Goal: Information Seeking & Learning: Learn about a topic

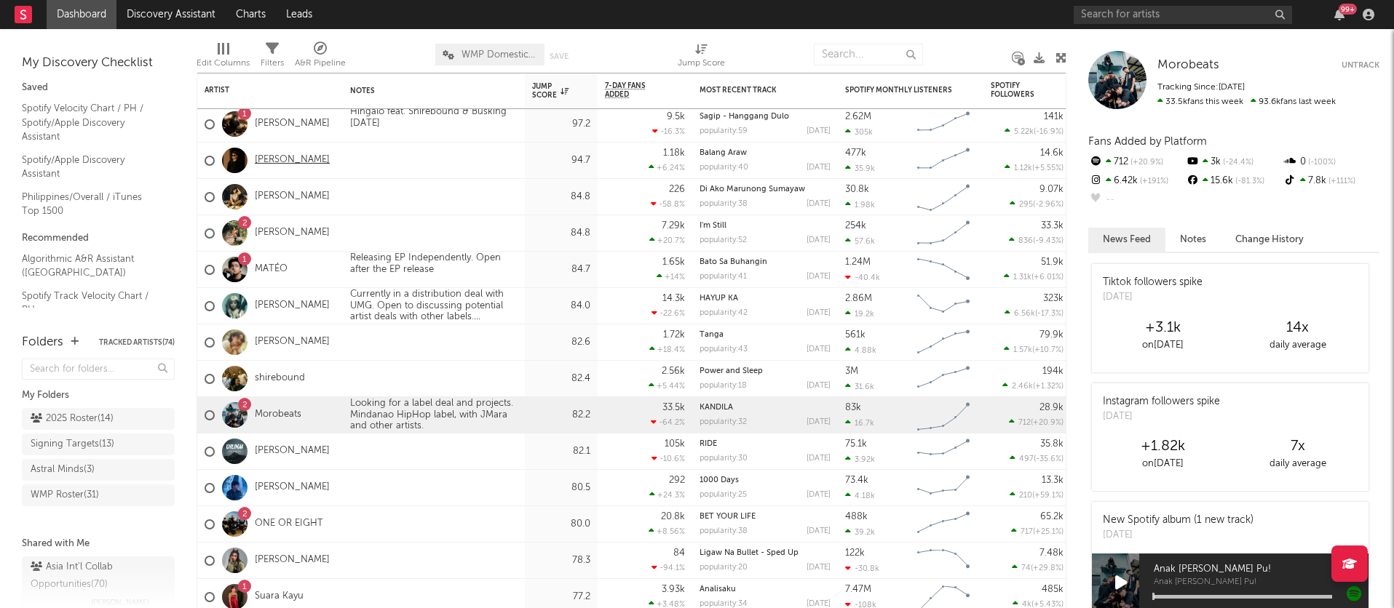
click at [271, 160] on link "[PERSON_NAME]" at bounding box center [292, 160] width 75 height 12
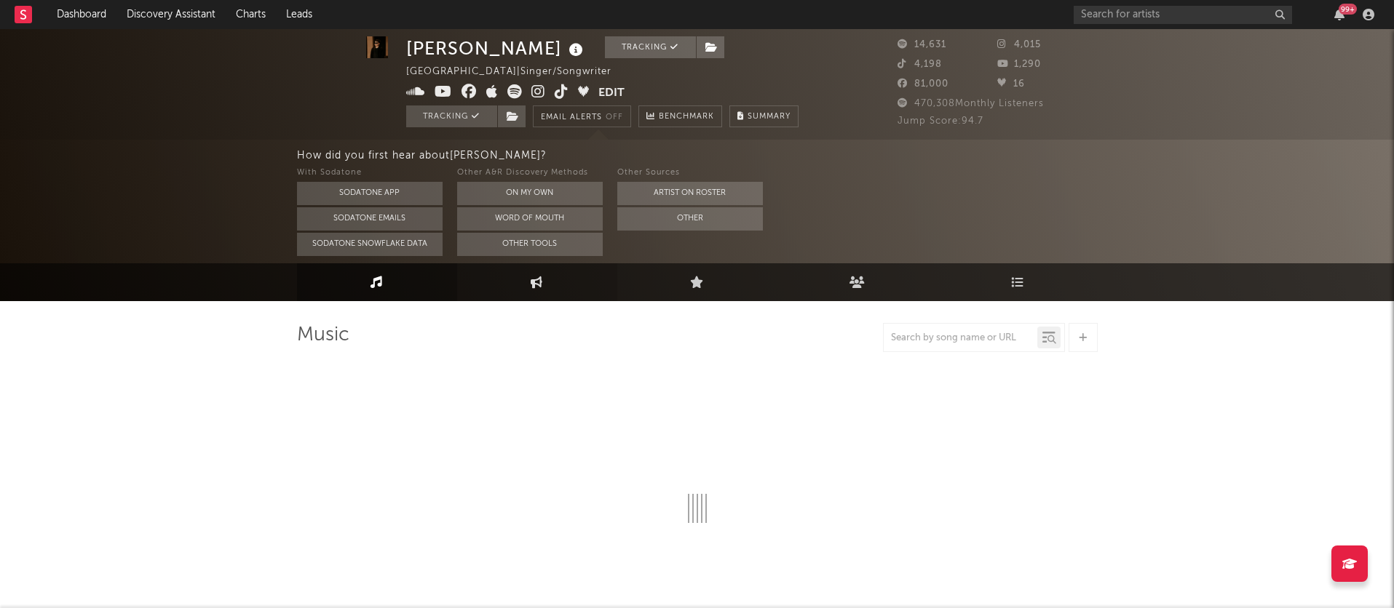
select select "6m"
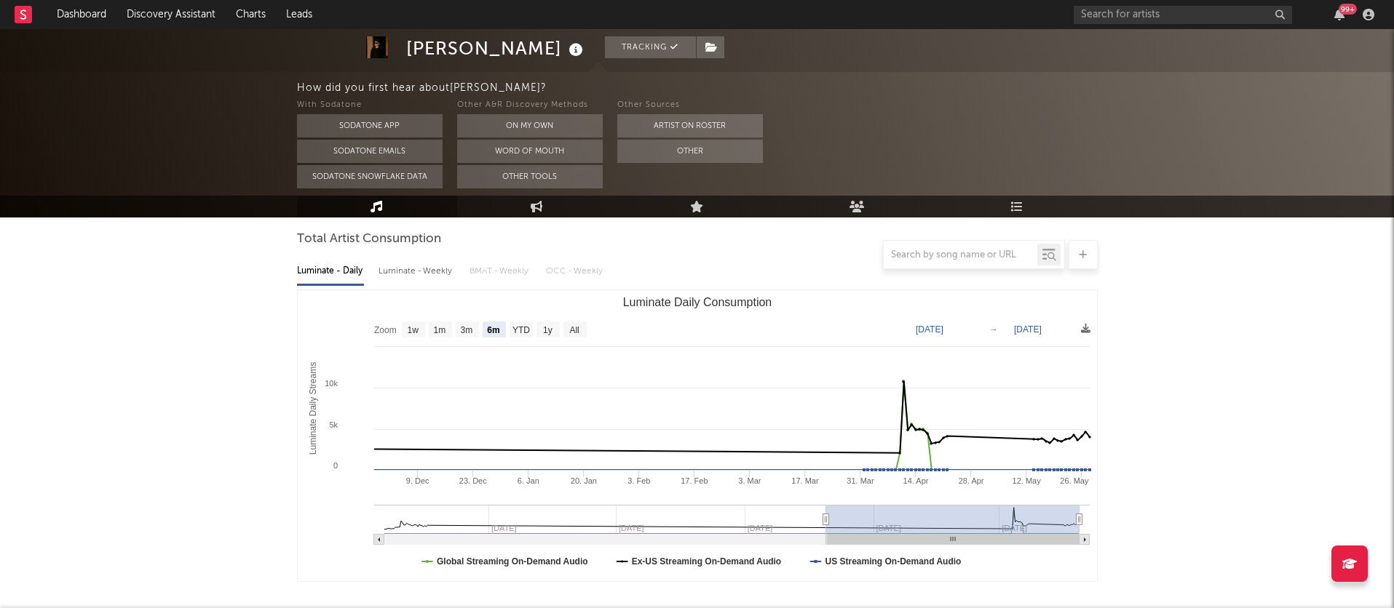
scroll to position [138, 0]
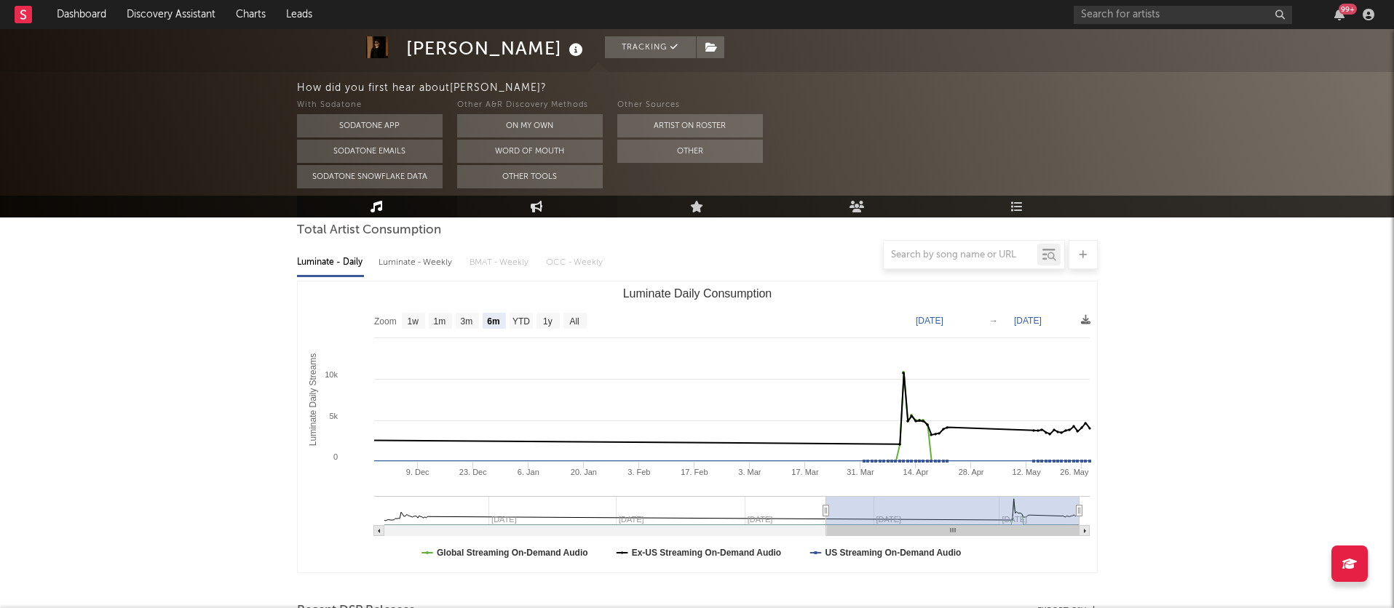
click at [534, 201] on icon at bounding box center [537, 207] width 12 height 12
select select "1w"
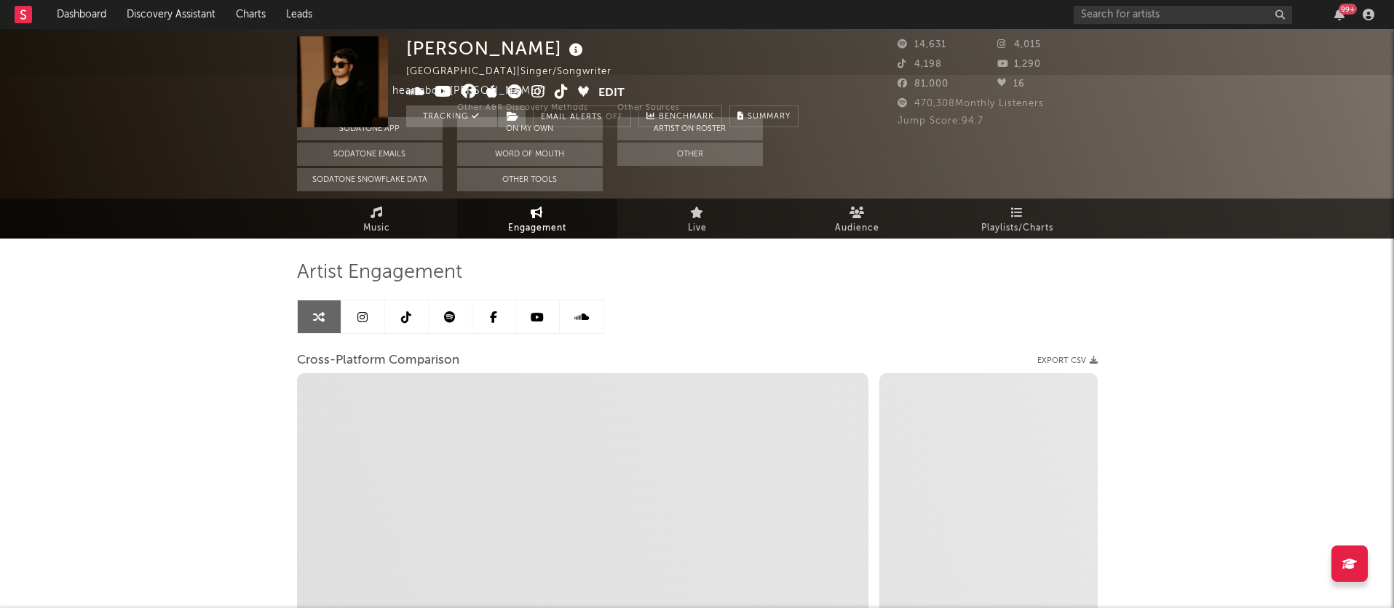
select select "1m"
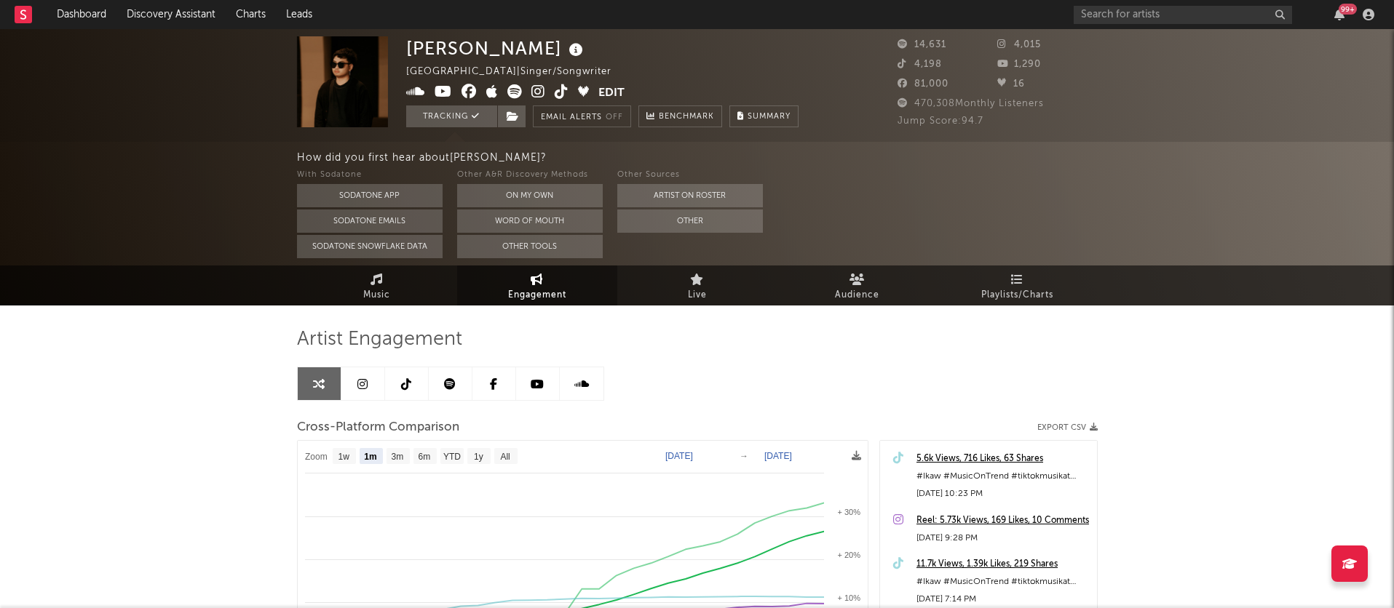
click at [1118, 4] on div "99 +" at bounding box center [1227, 14] width 306 height 29
click at [1111, 17] on input "text" at bounding box center [1183, 15] width 218 height 18
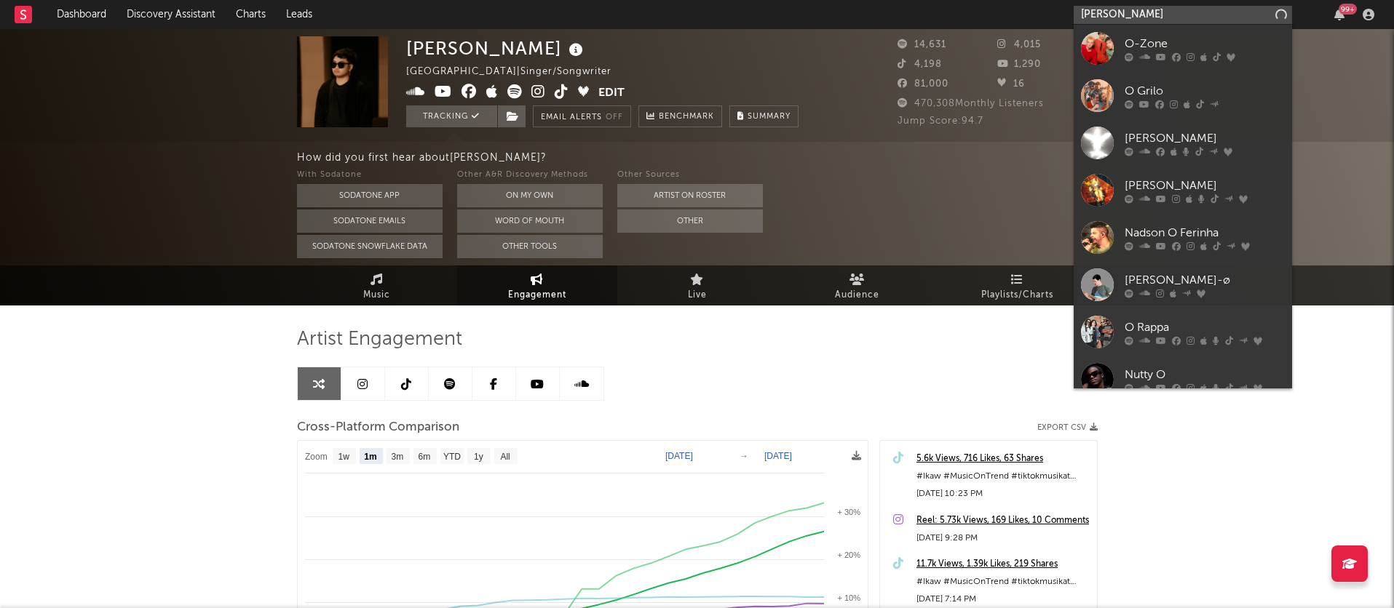
type input "[PERSON_NAME]"
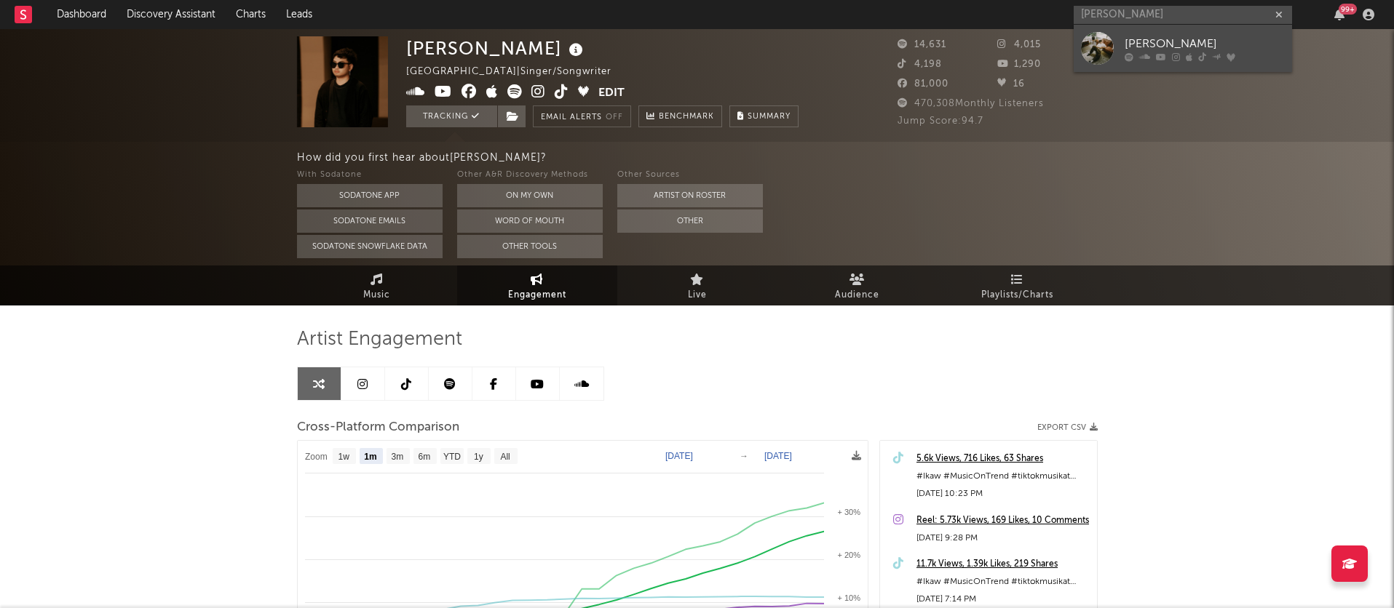
click at [1120, 44] on link "[PERSON_NAME]" at bounding box center [1183, 48] width 218 height 47
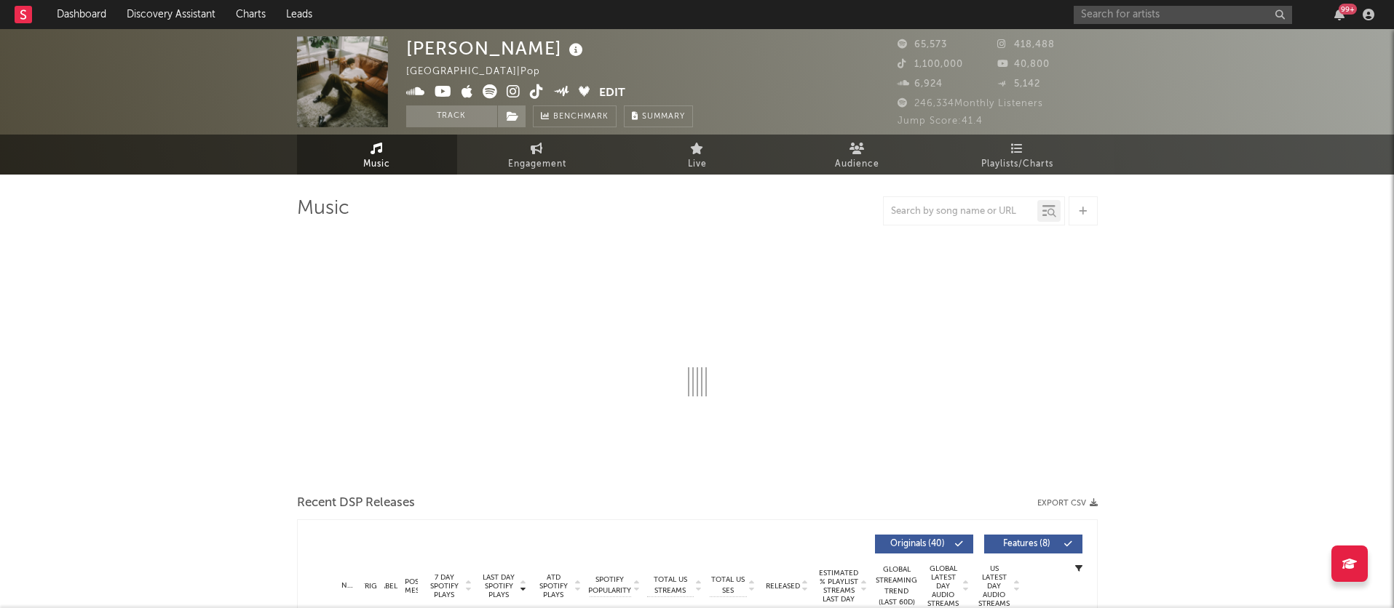
select select "6m"
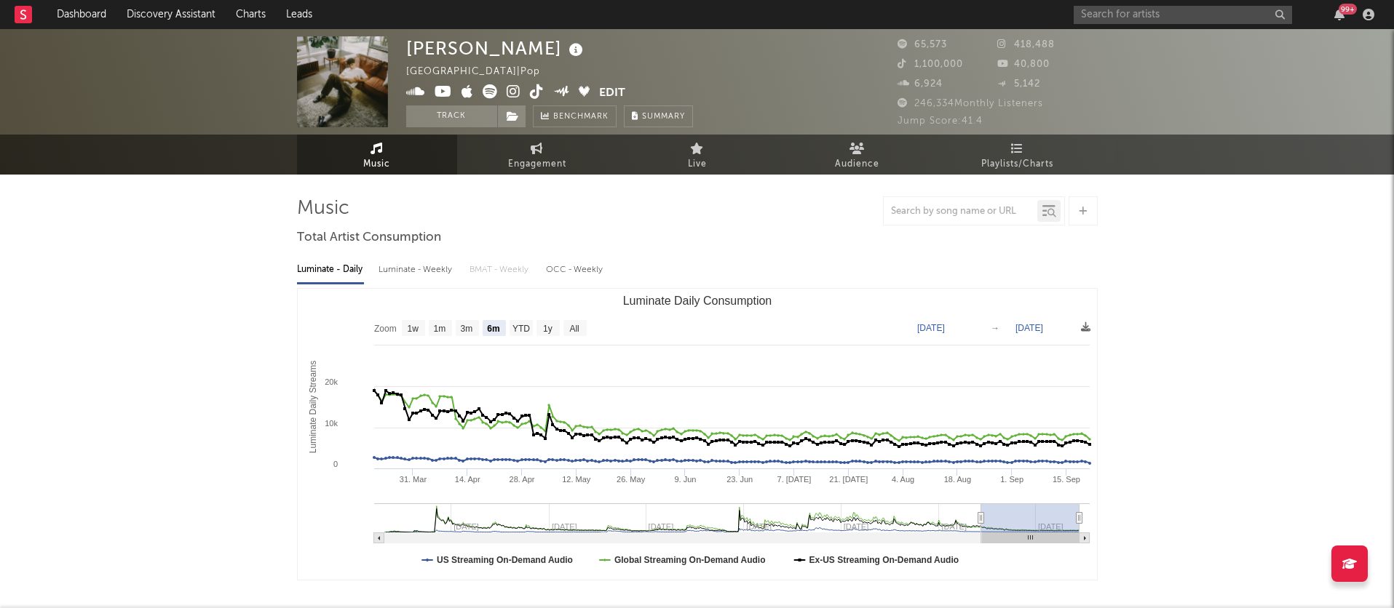
select select "6m"
click at [1005, 157] on span "Playlists/Charts" at bounding box center [1017, 164] width 72 height 17
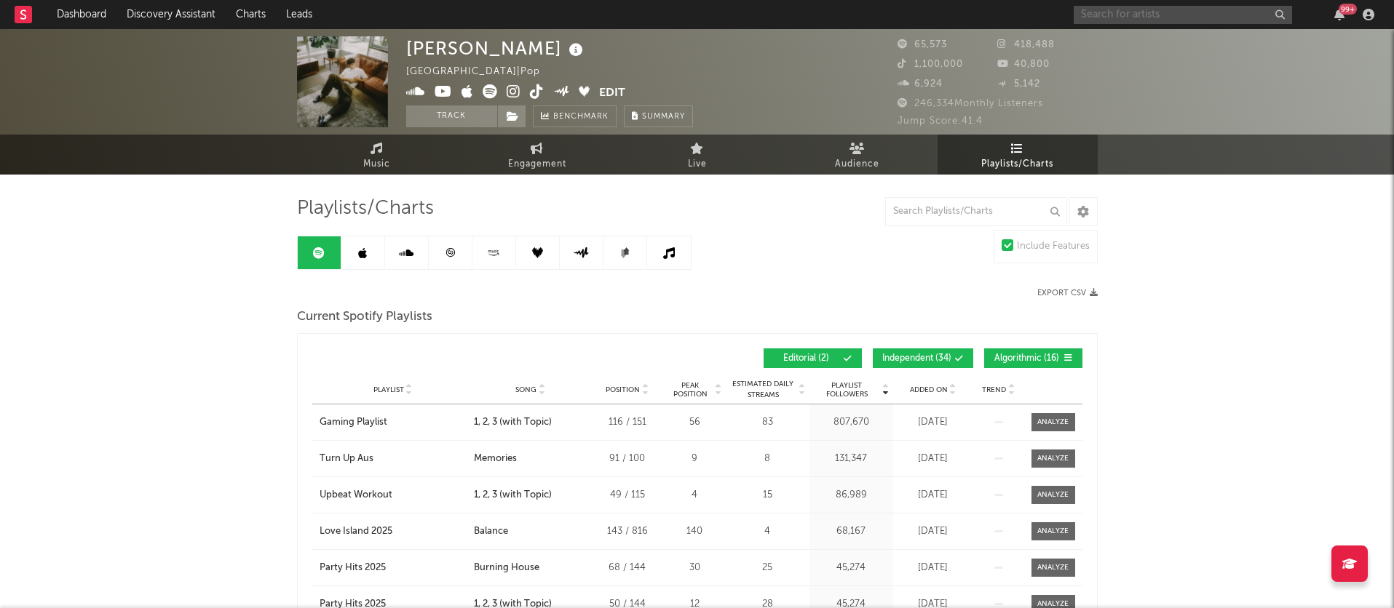
click at [1096, 17] on input "text" at bounding box center [1183, 15] width 218 height 18
type input "jikamarie"
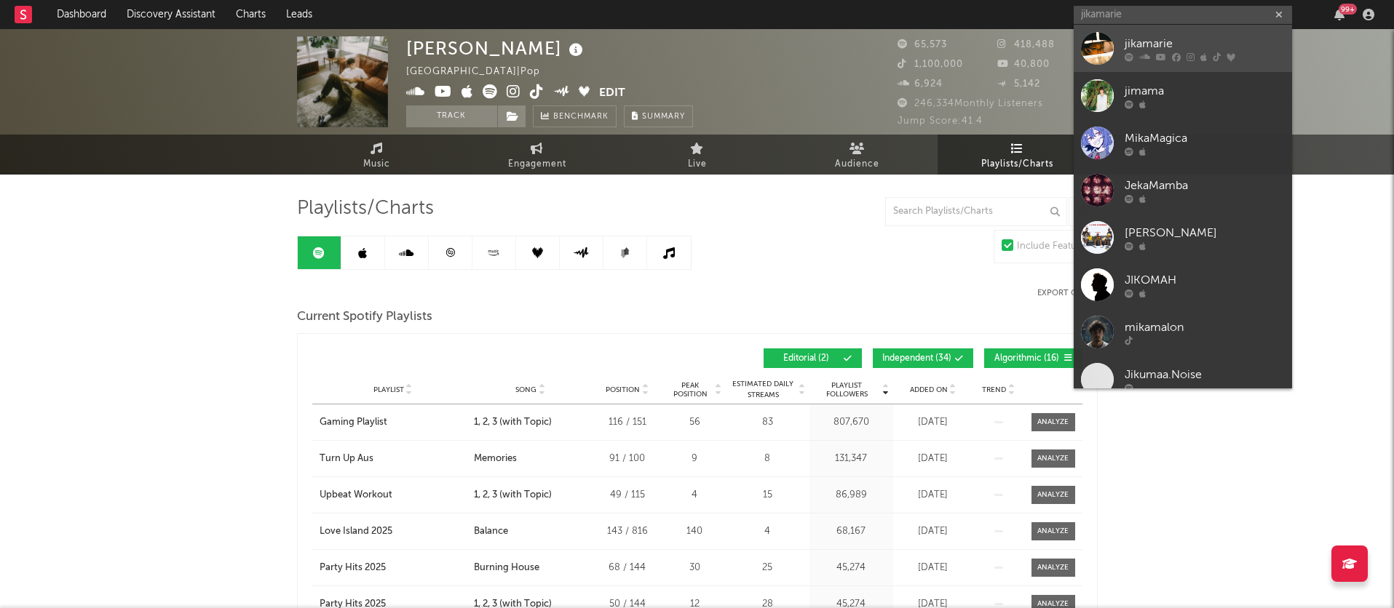
click at [1133, 55] on div at bounding box center [1205, 56] width 160 height 9
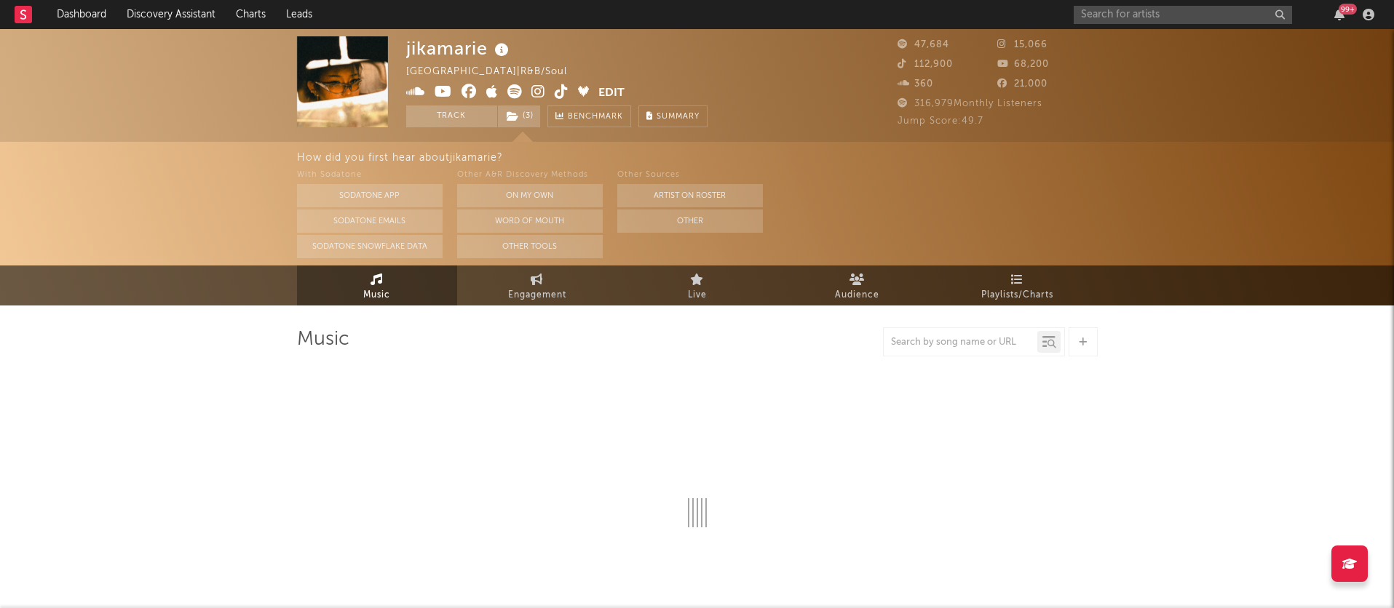
select select "6m"
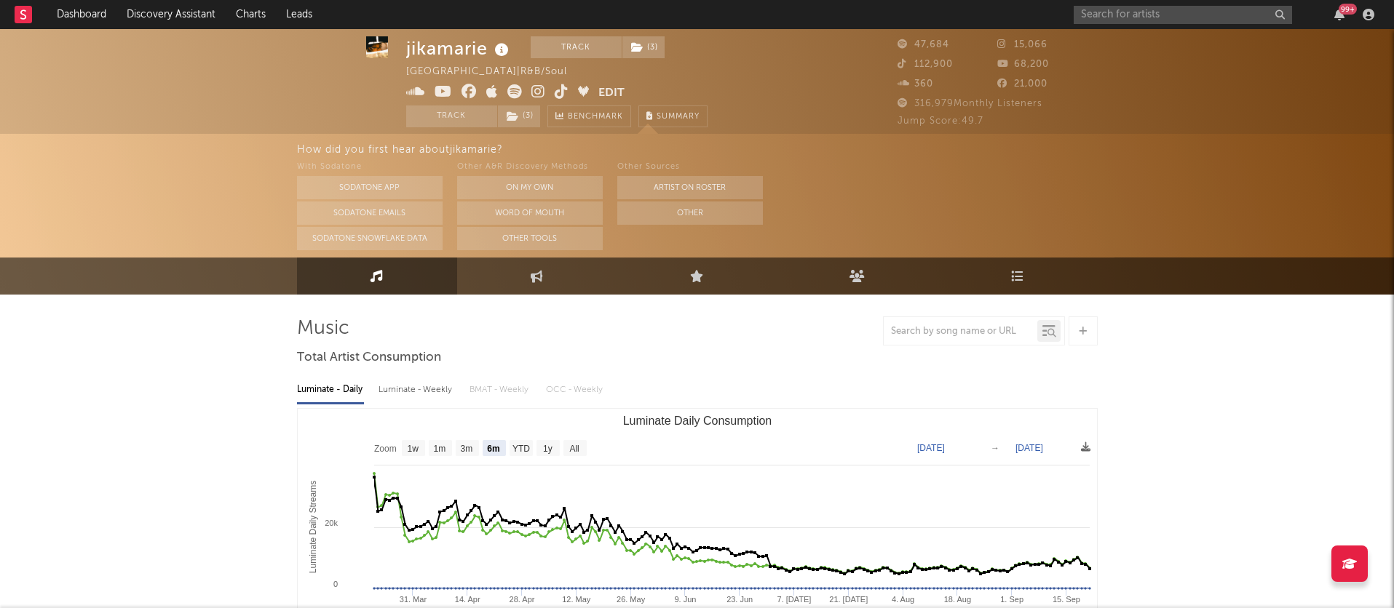
select select "6m"
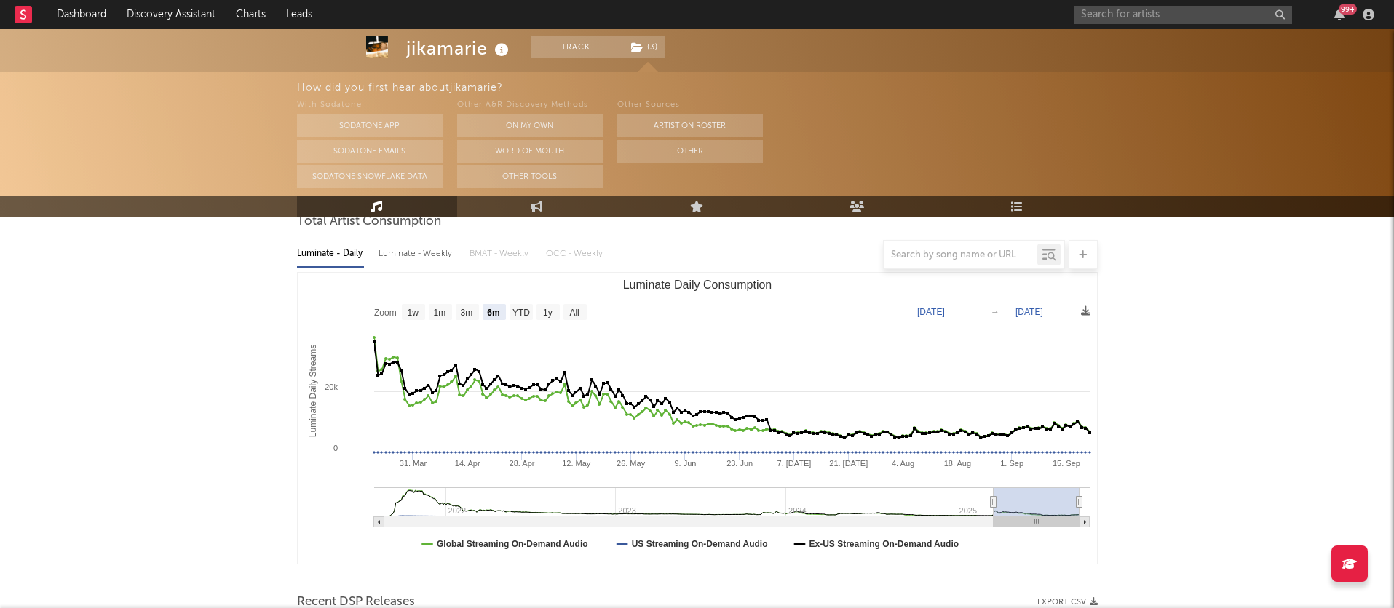
scroll to position [189, 0]
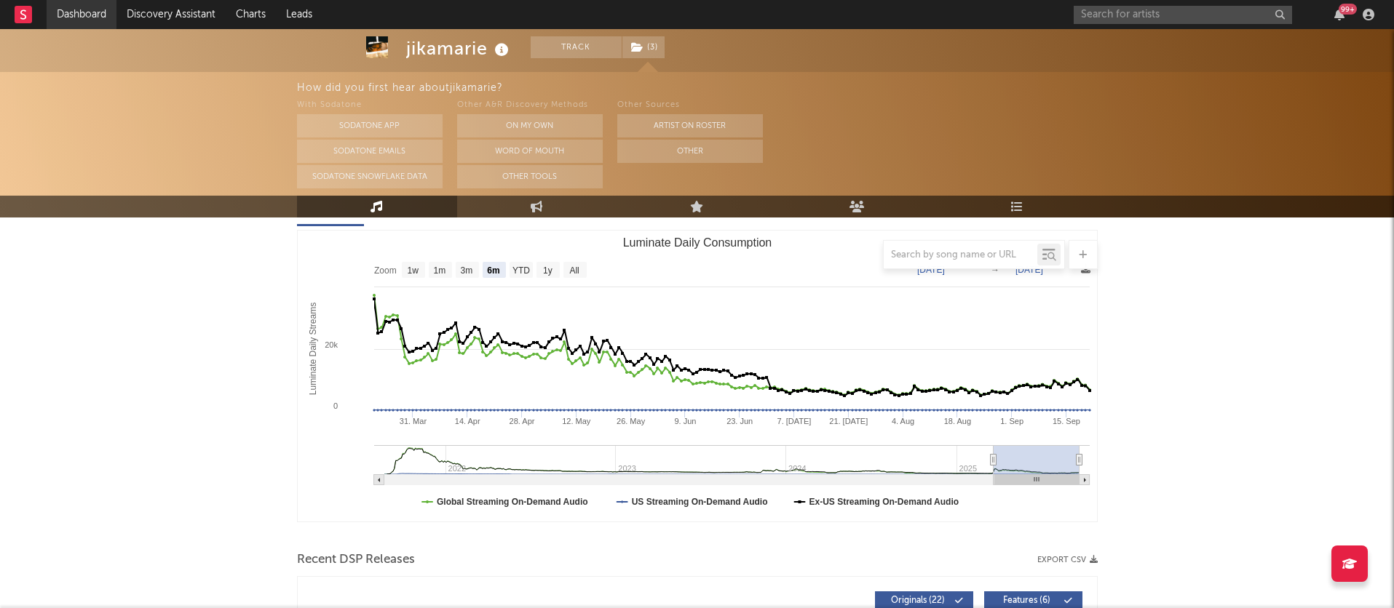
click at [69, 11] on link "Dashboard" at bounding box center [82, 14] width 70 height 29
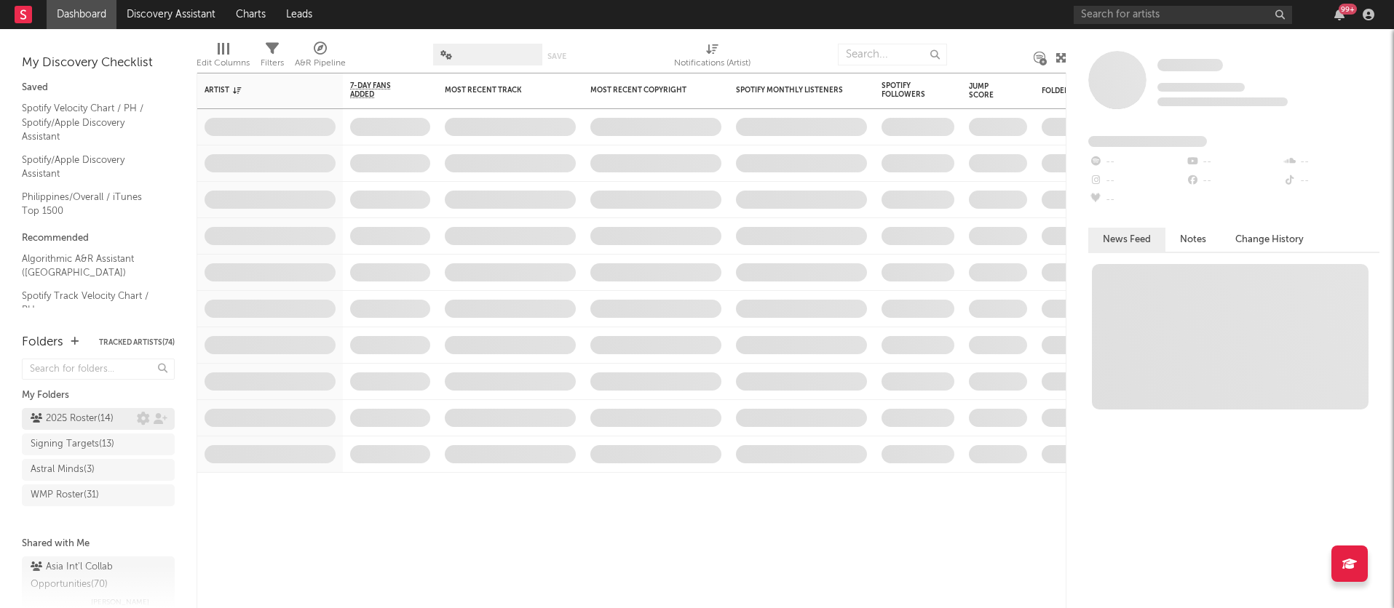
click at [74, 419] on div "2025 Roster ( 14 )" at bounding box center [72, 419] width 83 height 17
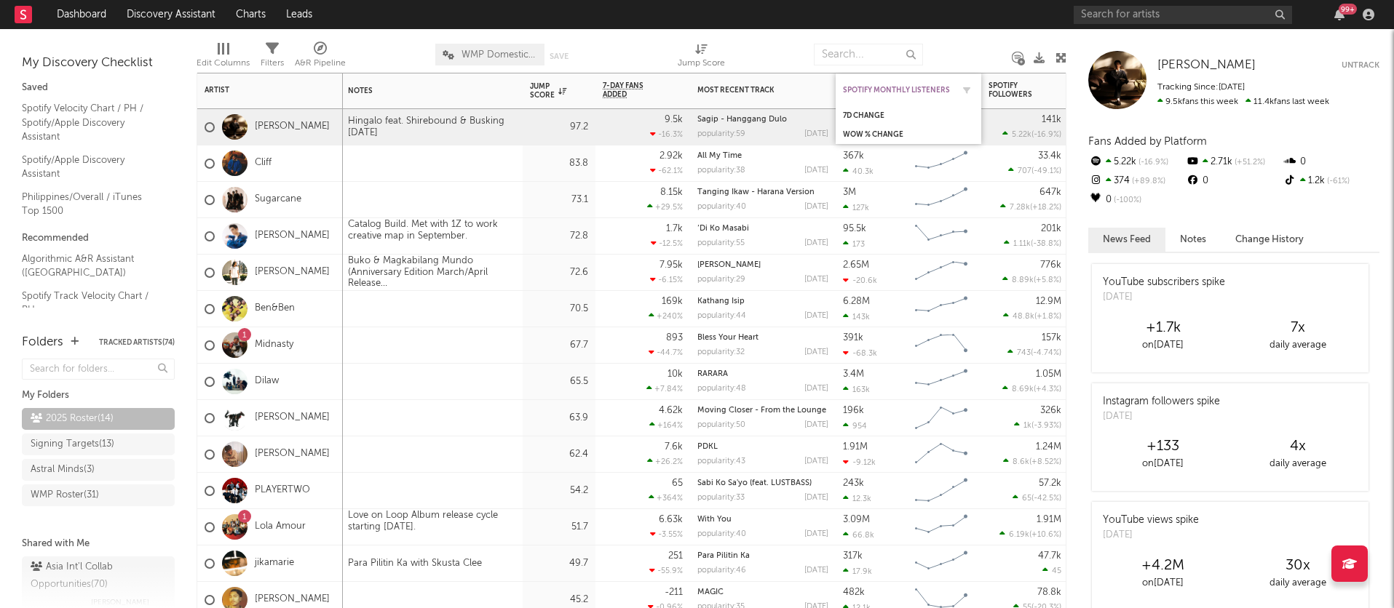
click at [857, 90] on div "Spotify Monthly Listeners" at bounding box center [897, 90] width 109 height 9
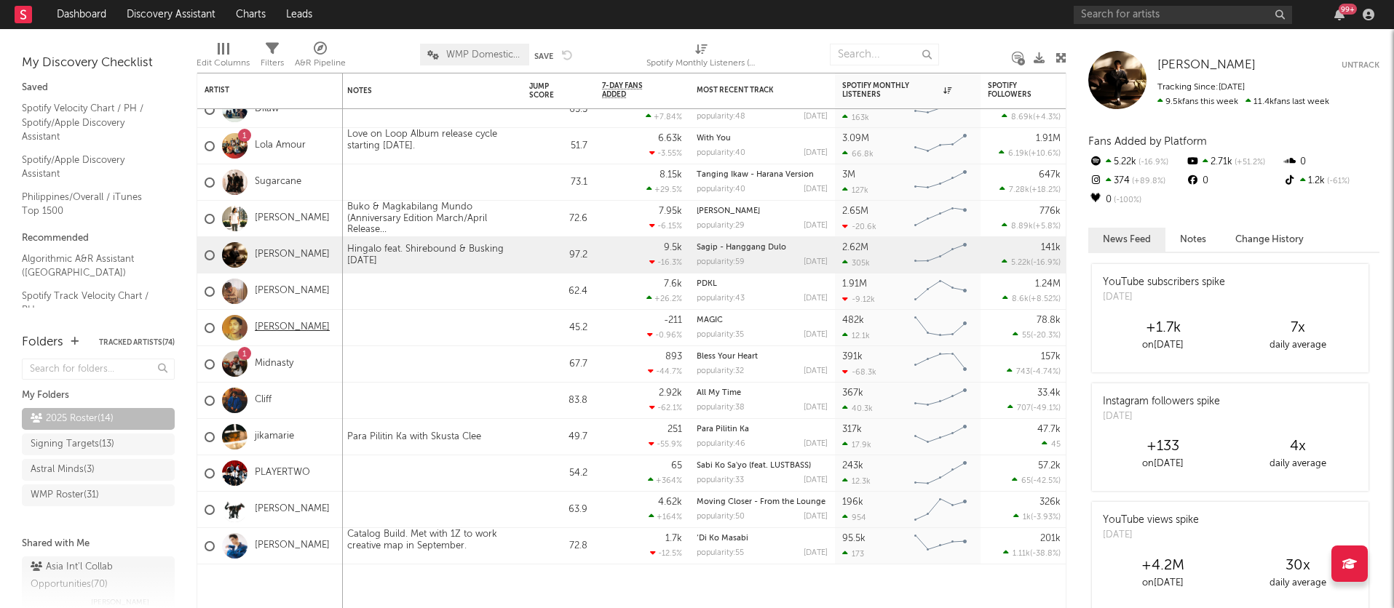
click at [299, 328] on link "[PERSON_NAME]" at bounding box center [292, 328] width 75 height 12
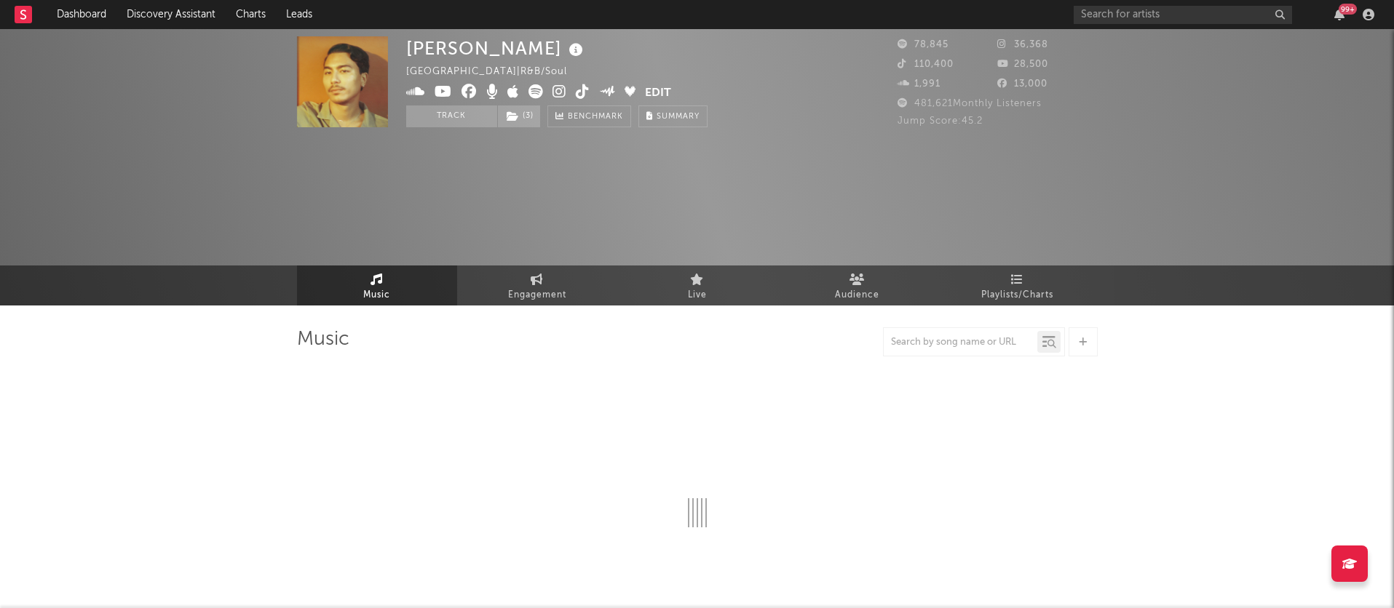
select select "6m"
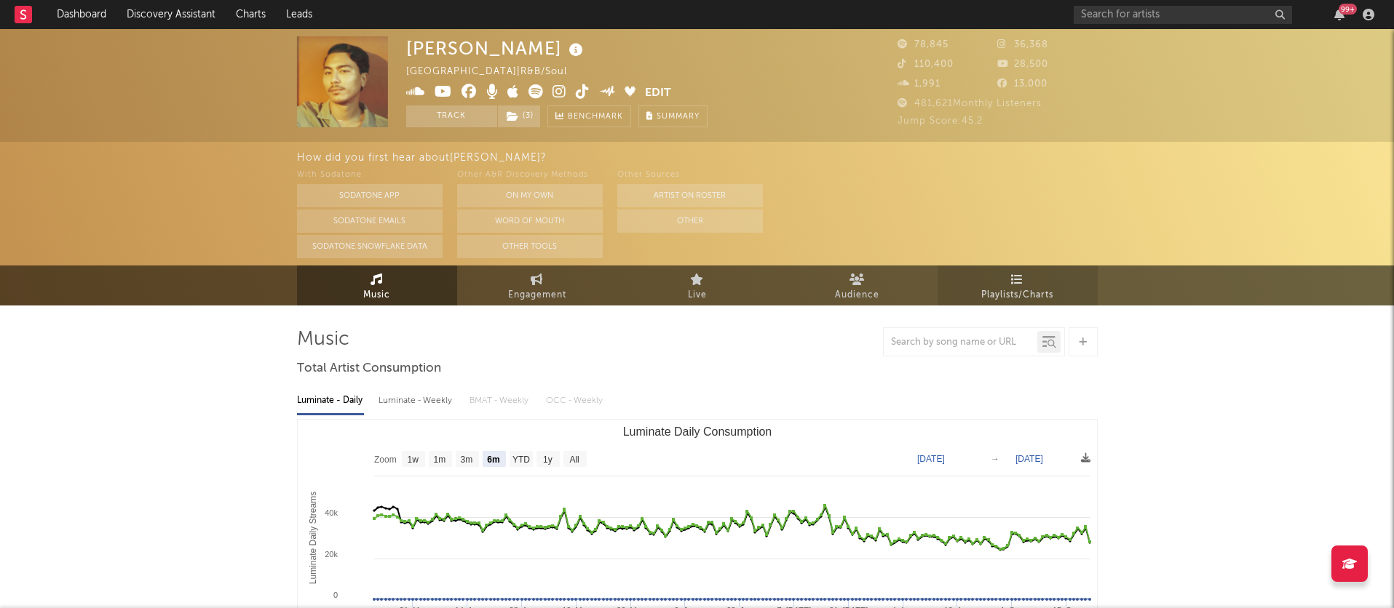
select select "6m"
click at [1027, 277] on link "Playlists/Charts" at bounding box center [1017, 286] width 160 height 40
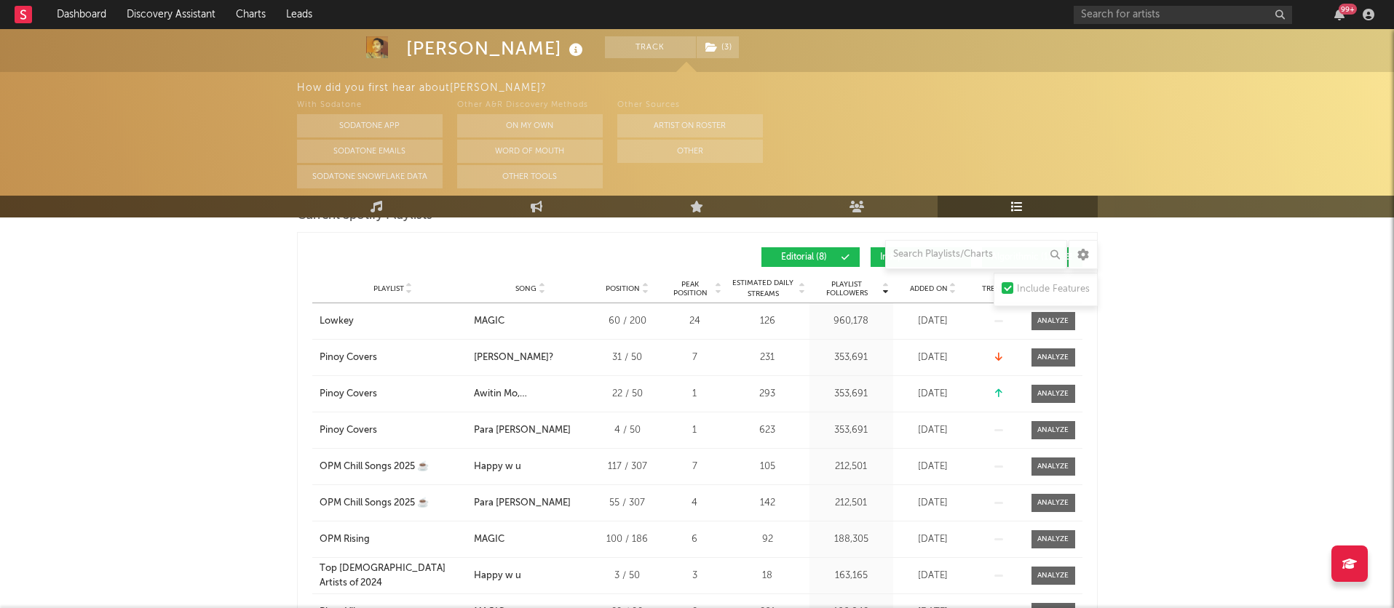
scroll to position [226, 0]
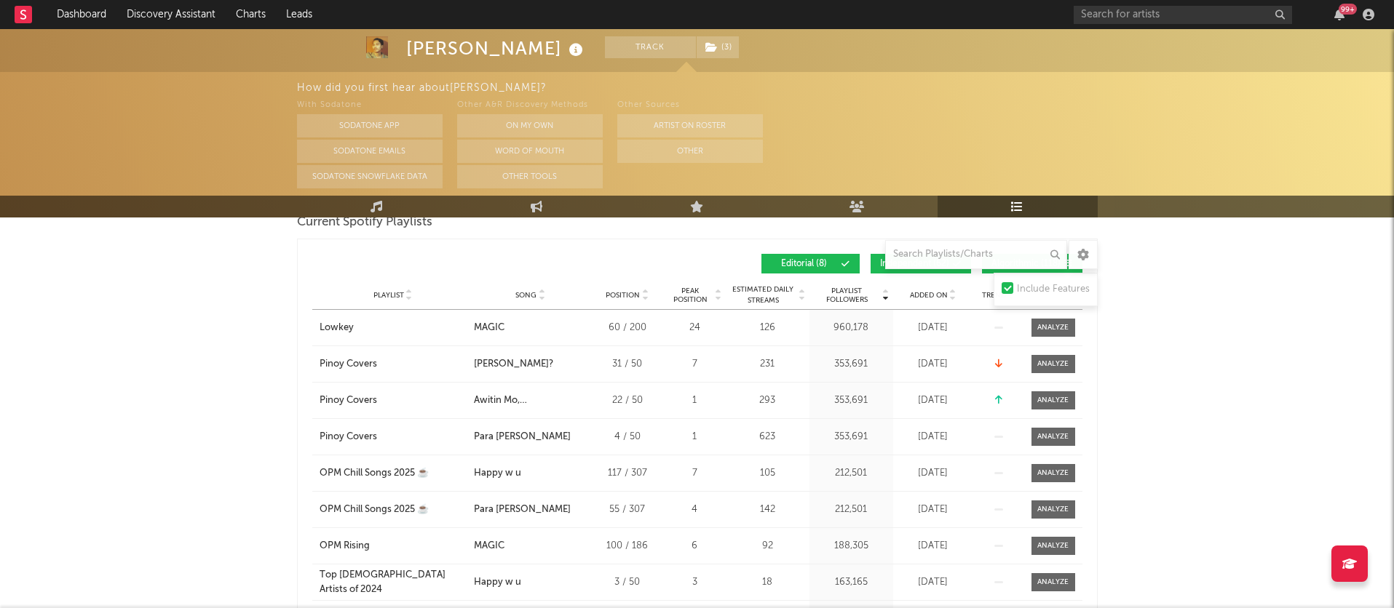
click at [928, 300] on div "Added On" at bounding box center [933, 295] width 73 height 11
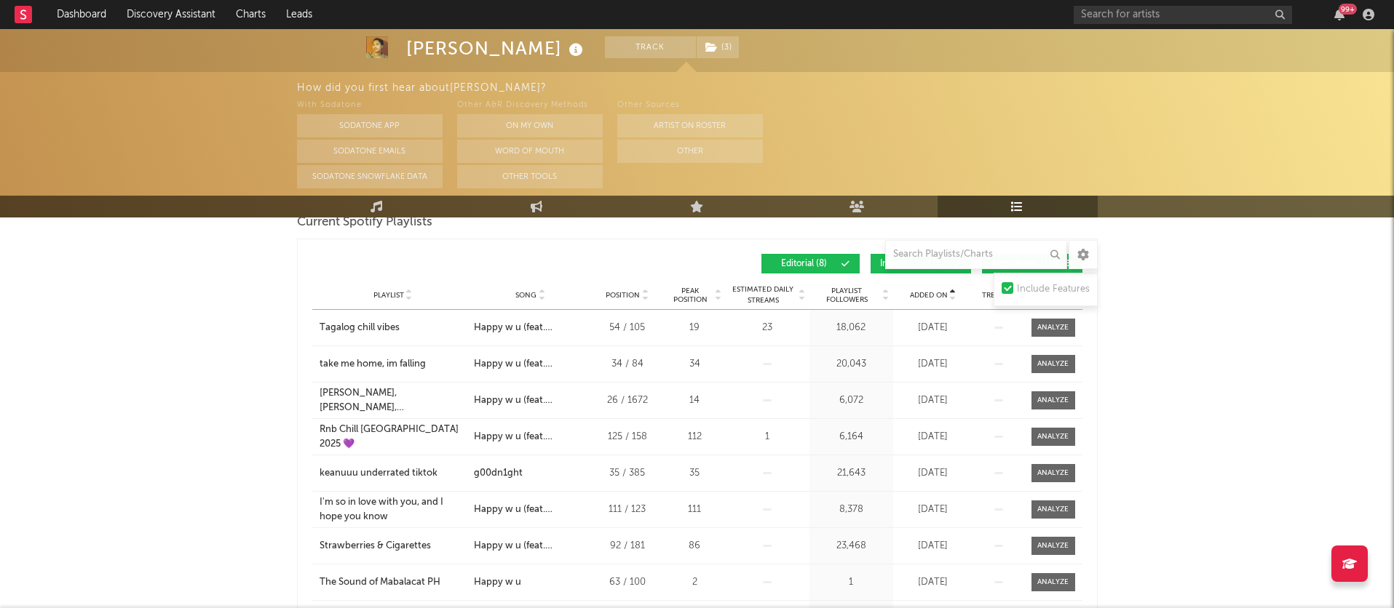
click at [928, 299] on span "Added On" at bounding box center [929, 295] width 38 height 9
